Goal: Book appointment/travel/reservation

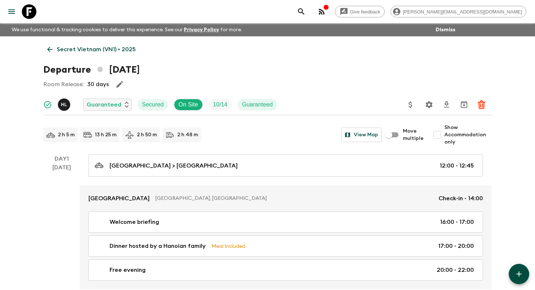
click at [32, 14] on icon at bounding box center [29, 11] width 15 height 15
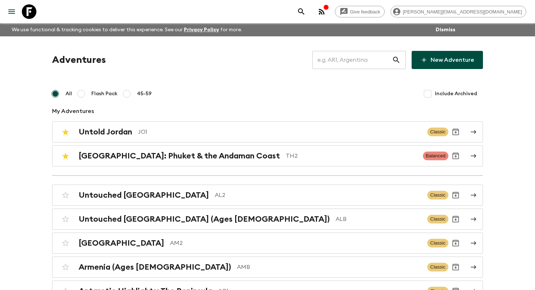
scroll to position [2762, 0]
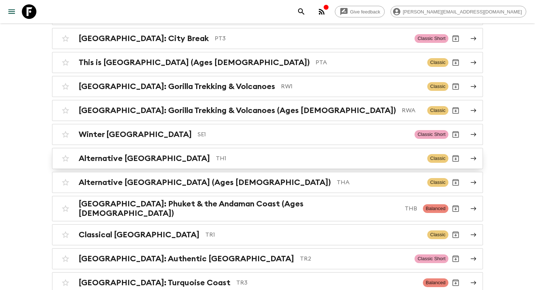
click at [263, 154] on p "TH1" at bounding box center [318, 158] width 205 height 9
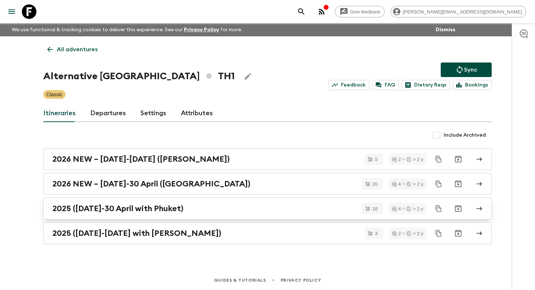
click at [144, 210] on h2 "2025 ([DATE]-30 April with Phuket)" at bounding box center [117, 208] width 131 height 9
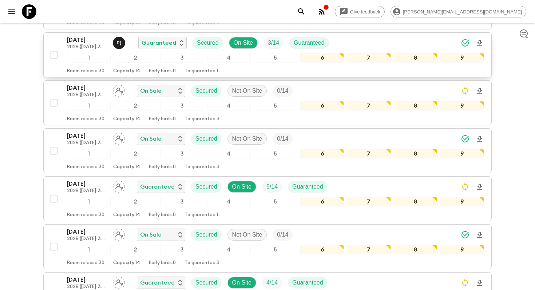
scroll to position [279, 0]
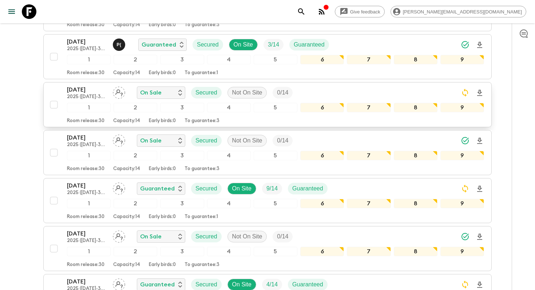
click at [81, 93] on p "[DATE]" at bounding box center [87, 89] width 40 height 9
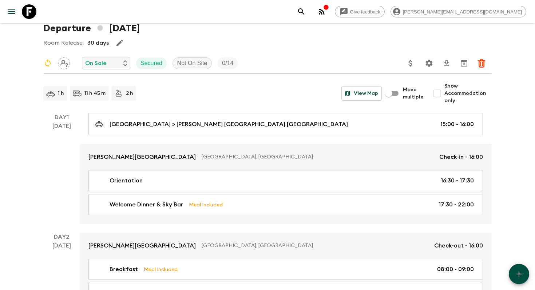
scroll to position [42, 0]
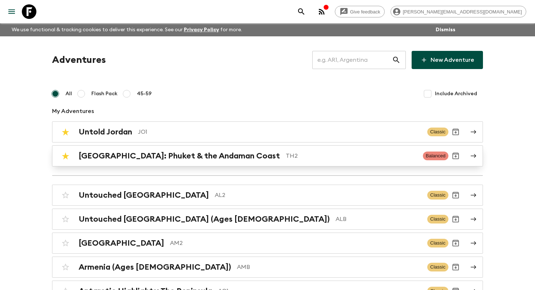
scroll to position [2522, 0]
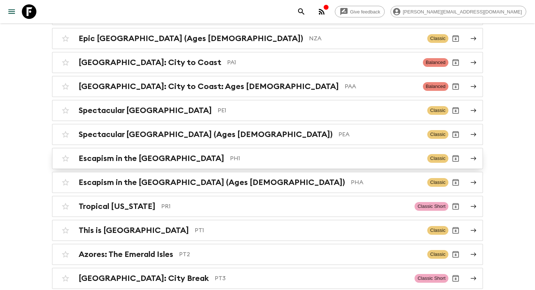
click at [177, 151] on div "Escapism in the Philippines PH1 Classic" at bounding box center [253, 158] width 390 height 15
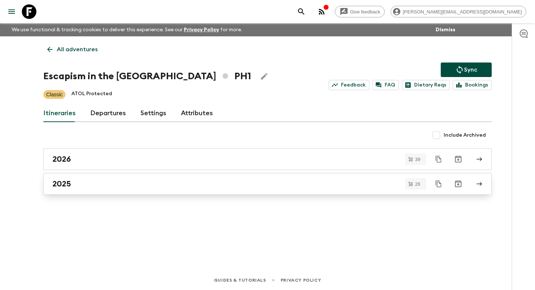
click at [108, 188] on div "2025" at bounding box center [260, 183] width 416 height 9
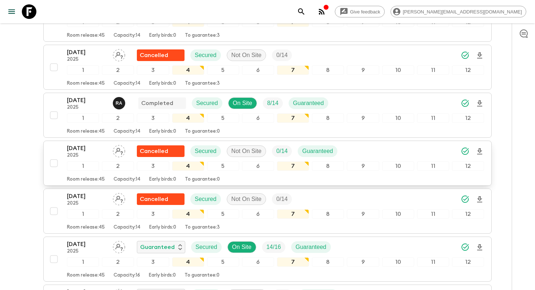
scroll to position [557, 0]
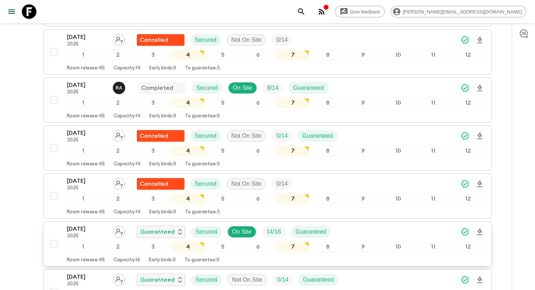
click at [89, 229] on p "[DATE]" at bounding box center [87, 229] width 40 height 9
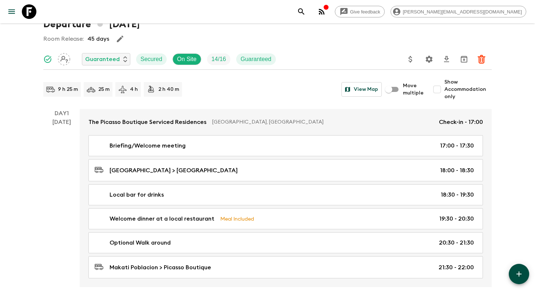
scroll to position [56, 0]
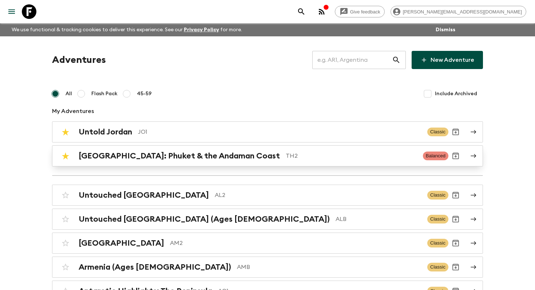
click at [224, 147] on link "Thailand: Phuket & the Andaman Coast TH2 Balanced" at bounding box center [267, 155] width 431 height 21
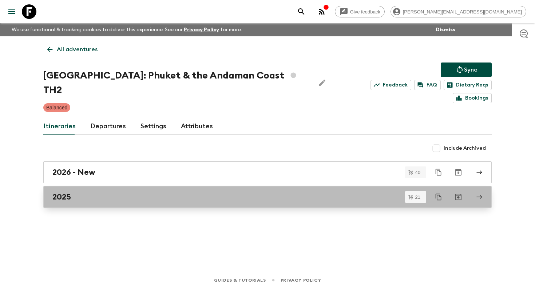
click at [73, 193] on link "2025" at bounding box center [267, 197] width 448 height 22
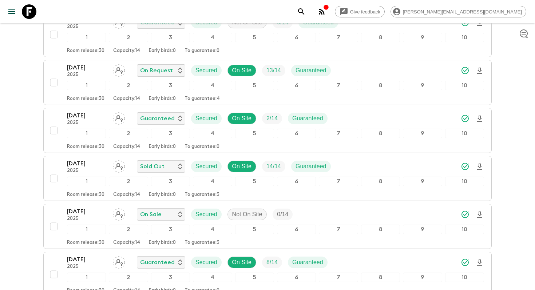
scroll to position [347, 0]
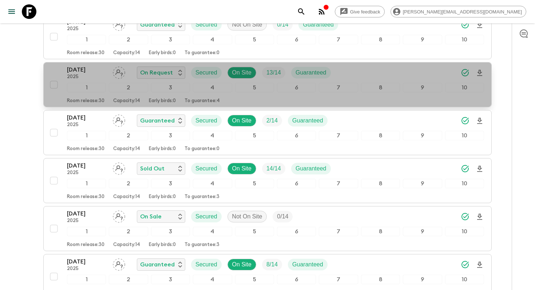
click at [95, 72] on p "23 Oct 2025" at bounding box center [87, 69] width 40 height 9
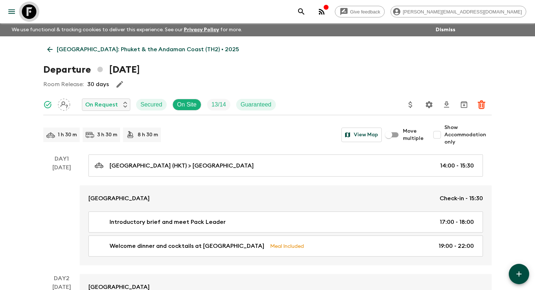
click at [33, 11] on icon at bounding box center [29, 11] width 15 height 15
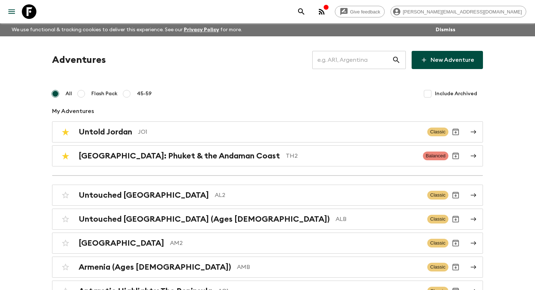
scroll to position [2018, 0]
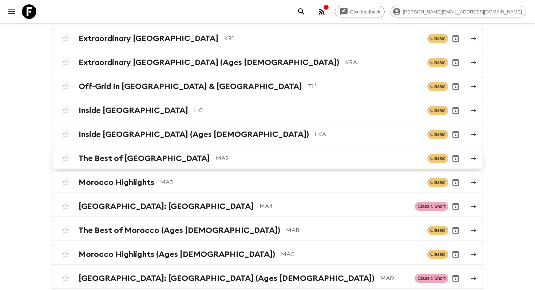
click at [92, 154] on h2 "The Best of [GEOGRAPHIC_DATA]" at bounding box center [144, 158] width 131 height 9
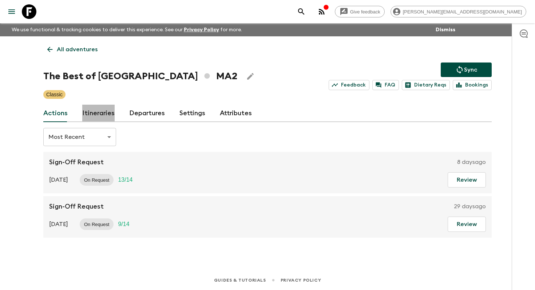
click at [98, 108] on link "Itineraries" at bounding box center [98, 113] width 32 height 17
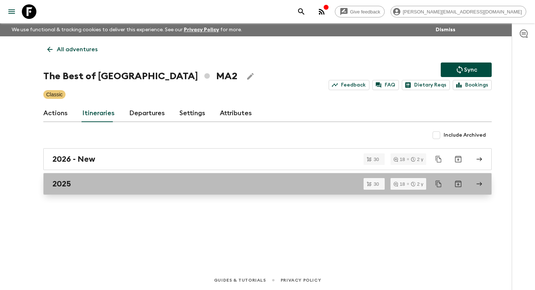
click at [104, 185] on div "2025" at bounding box center [260, 183] width 416 height 9
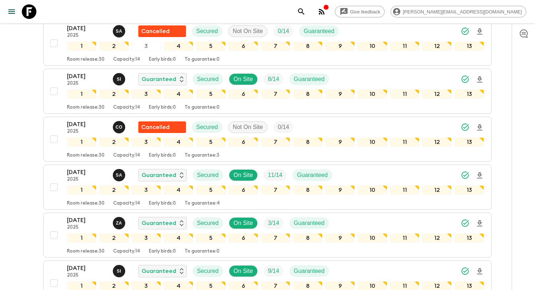
scroll to position [903, 0]
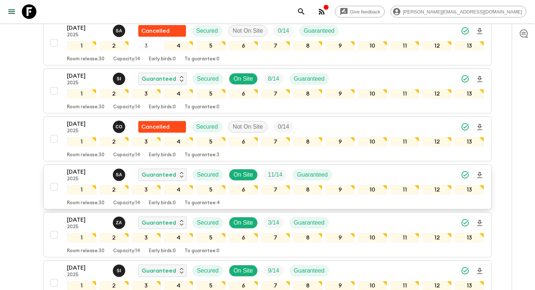
click at [88, 176] on p "11 Oct 2025" at bounding box center [87, 172] width 40 height 9
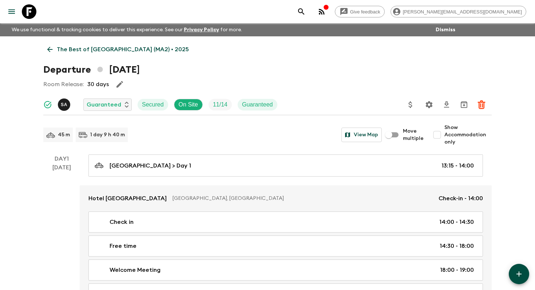
click at [27, 14] on icon at bounding box center [29, 11] width 15 height 15
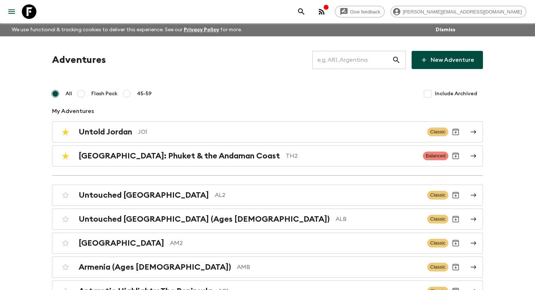
scroll to position [1826, 0]
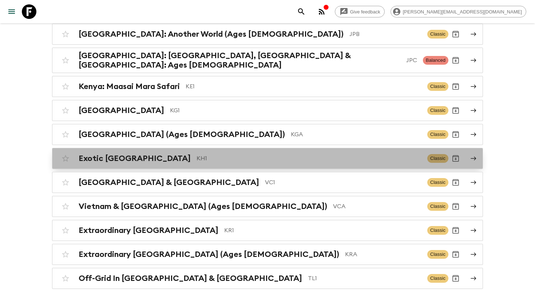
click at [149, 151] on div "Exotic Cambodia KH1 Classic" at bounding box center [253, 158] width 390 height 15
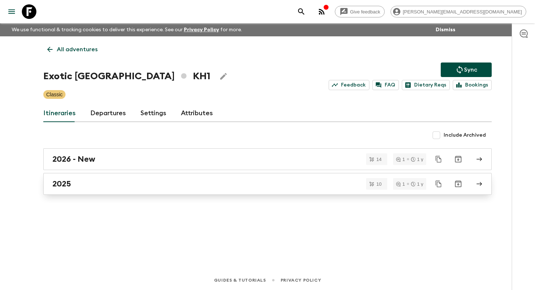
click at [83, 188] on div "2025" at bounding box center [260, 183] width 416 height 9
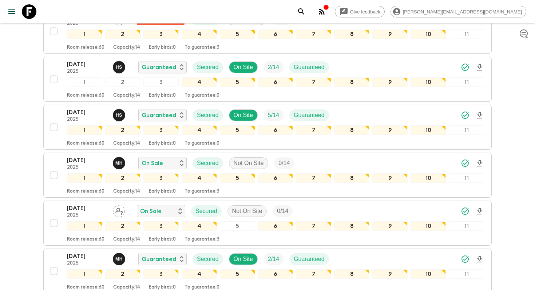
scroll to position [337, 0]
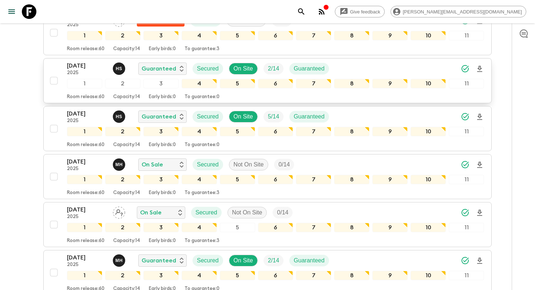
click at [82, 69] on p "[DATE]" at bounding box center [87, 65] width 40 height 9
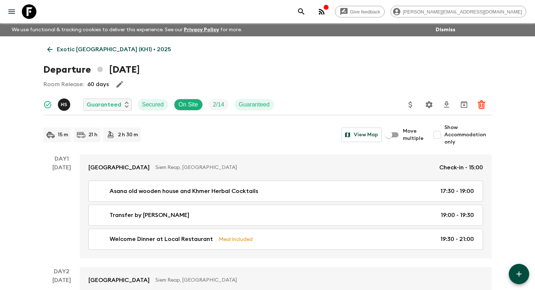
click at [36, 18] on link at bounding box center [29, 11] width 20 height 20
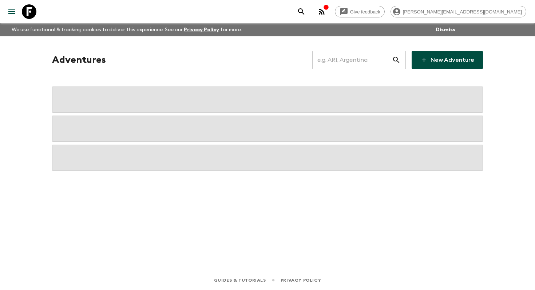
click at [32, 14] on icon at bounding box center [29, 11] width 15 height 15
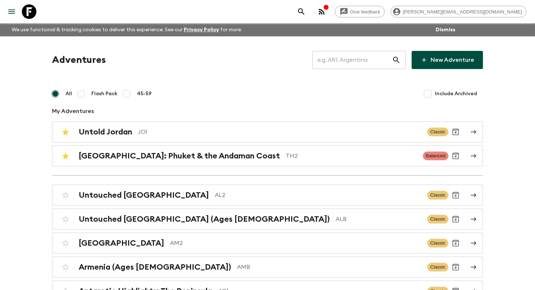
scroll to position [410, 0]
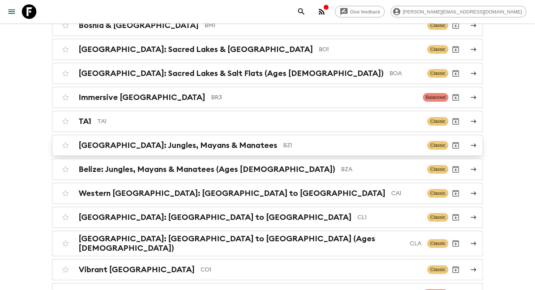
click at [167, 135] on link "Belize: Jungles, Mayans & Manatees BZ1 Classic" at bounding box center [267, 145] width 431 height 21
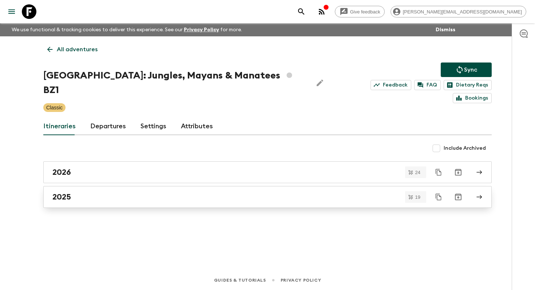
click at [79, 189] on link "2025" at bounding box center [267, 197] width 448 height 22
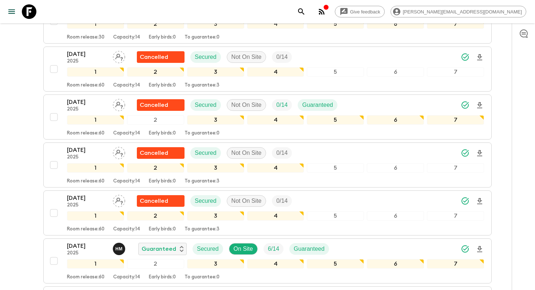
scroll to position [332, 0]
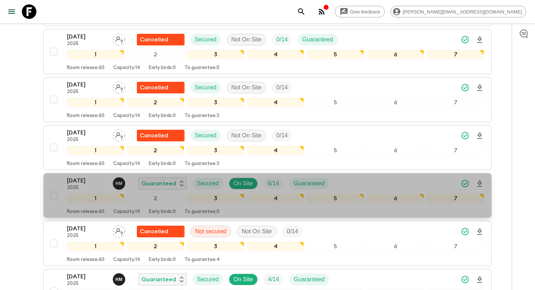
click at [80, 176] on p "18 Oct 2025" at bounding box center [87, 180] width 40 height 9
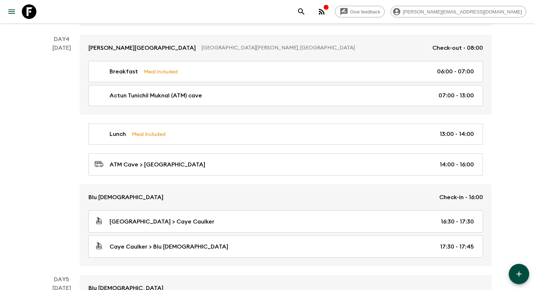
scroll to position [541, 0]
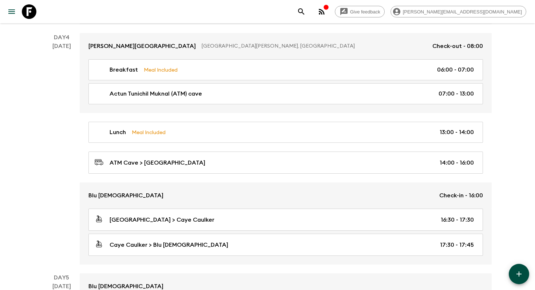
click at [27, 14] on icon at bounding box center [29, 11] width 15 height 15
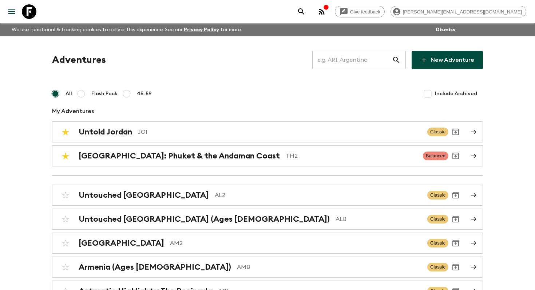
scroll to position [1130, 0]
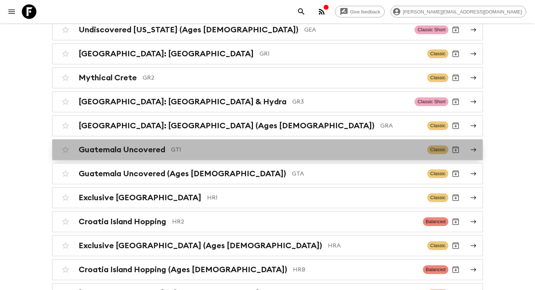
click at [97, 147] on h2 "Guatemala Uncovered" at bounding box center [122, 149] width 87 height 9
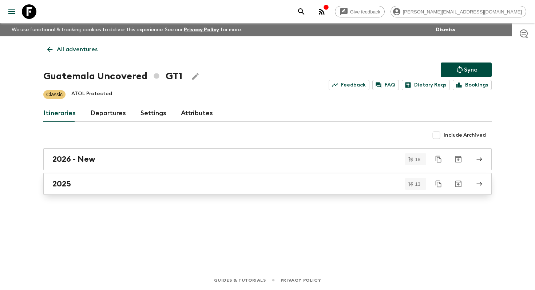
click at [95, 185] on div "2025" at bounding box center [260, 183] width 416 height 9
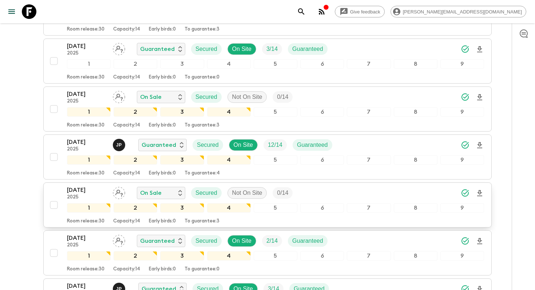
scroll to position [356, 0]
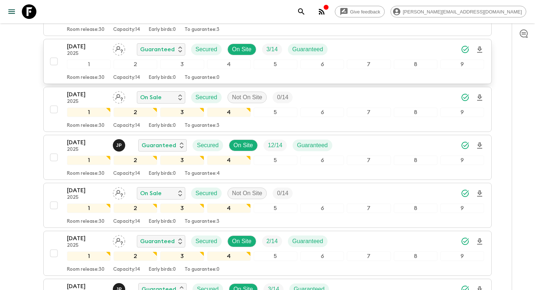
click at [93, 45] on p "18 Oct 2025" at bounding box center [87, 46] width 40 height 9
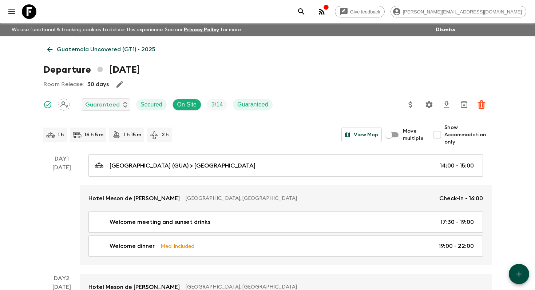
click at [32, 14] on icon at bounding box center [29, 11] width 15 height 15
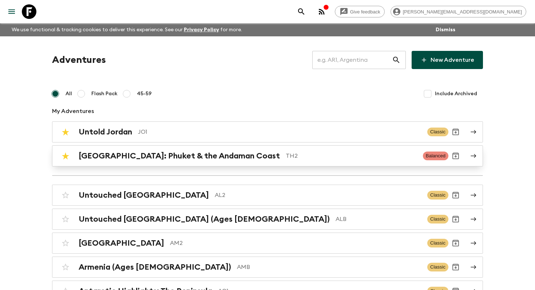
click at [159, 164] on link "Thailand: Phuket & the Andaman Coast TH2 Balanced" at bounding box center [267, 155] width 431 height 21
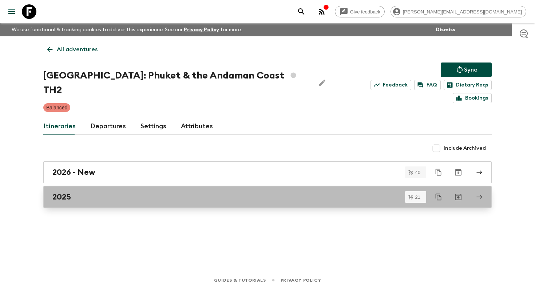
click at [125, 190] on link "2025" at bounding box center [267, 197] width 448 height 22
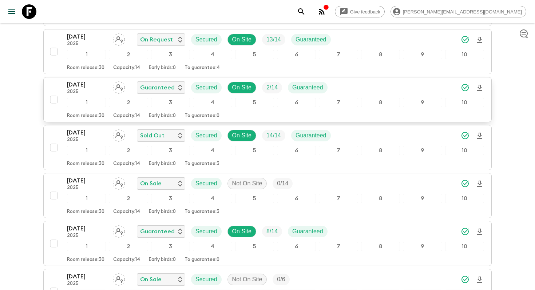
scroll to position [347, 0]
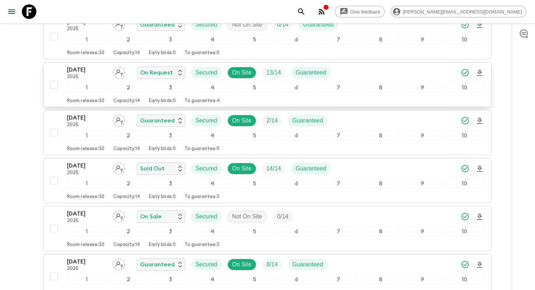
click at [77, 72] on p "23 Oct 2025" at bounding box center [87, 69] width 40 height 9
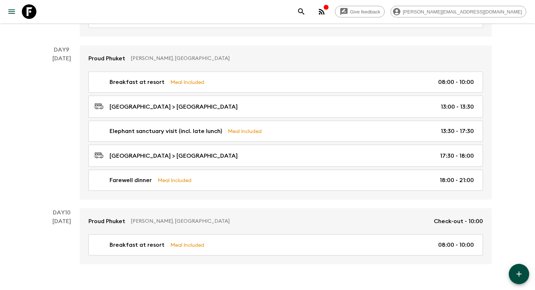
scroll to position [1315, 0]
